Goal: Ask a question

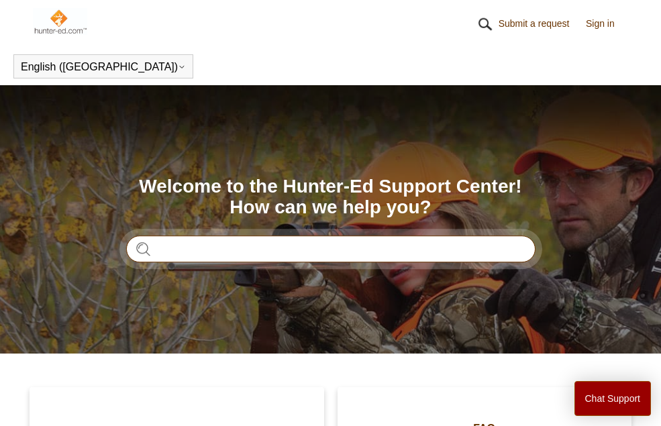
click at [234, 253] on input "Search" at bounding box center [330, 249] width 409 height 27
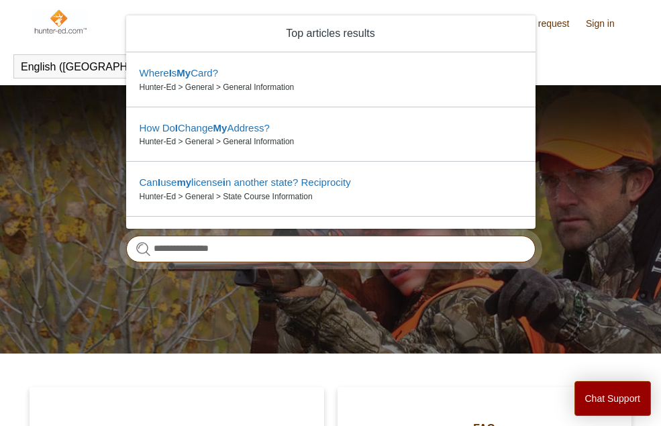
type input "**********"
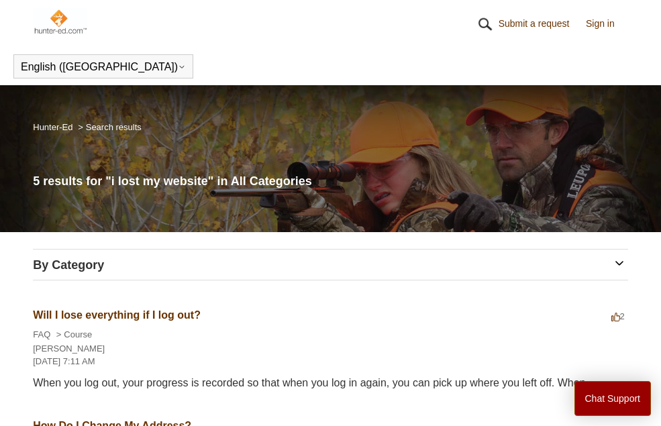
click at [600, 21] on link "Sign in" at bounding box center [607, 24] width 42 height 14
